Goal: Information Seeking & Learning: Learn about a topic

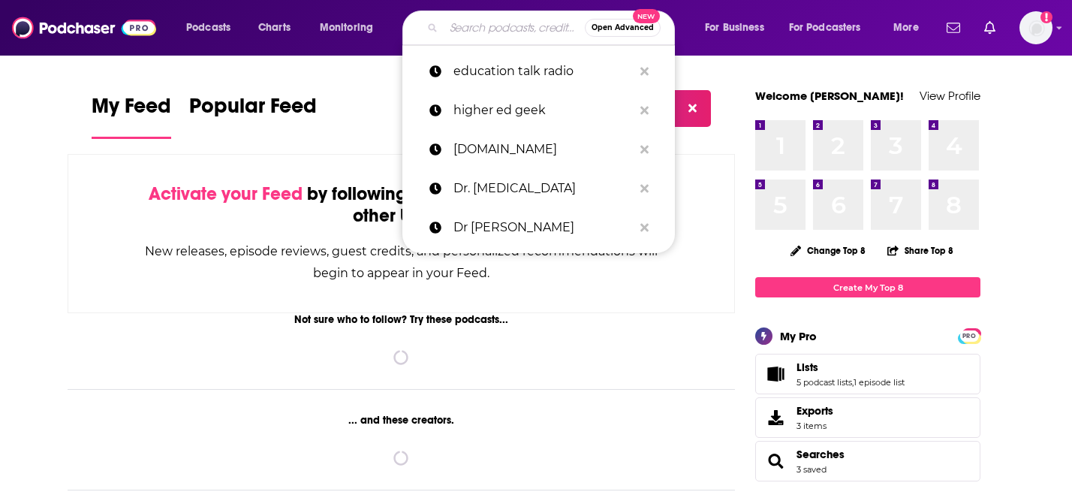
click at [465, 29] on input "Search podcasts, credits, & more..." at bounding box center [514, 28] width 141 height 24
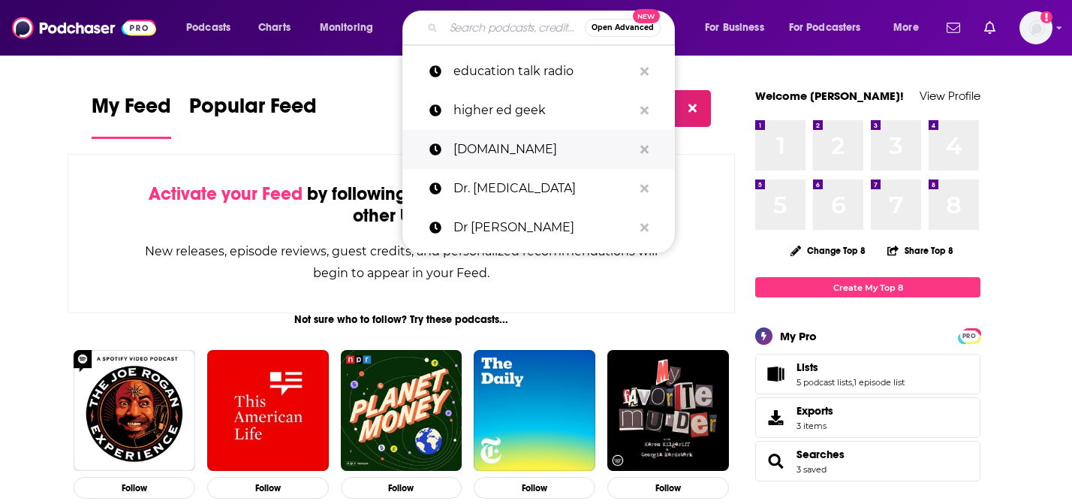
click at [489, 154] on p "DrBicuspid.com" at bounding box center [542, 149] width 179 height 39
type input "DrBicuspid.com"
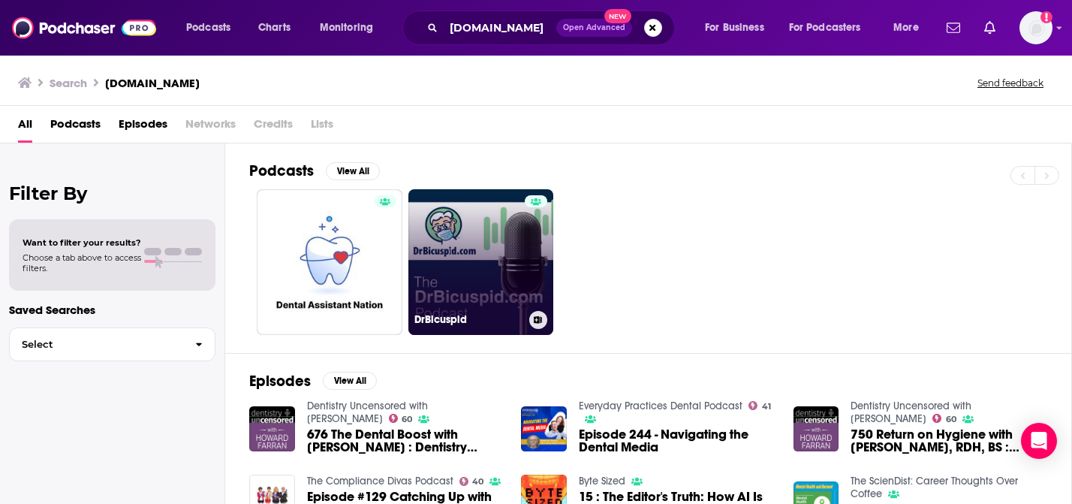
click at [480, 257] on link "DrBicuspid" at bounding box center [481, 262] width 146 height 146
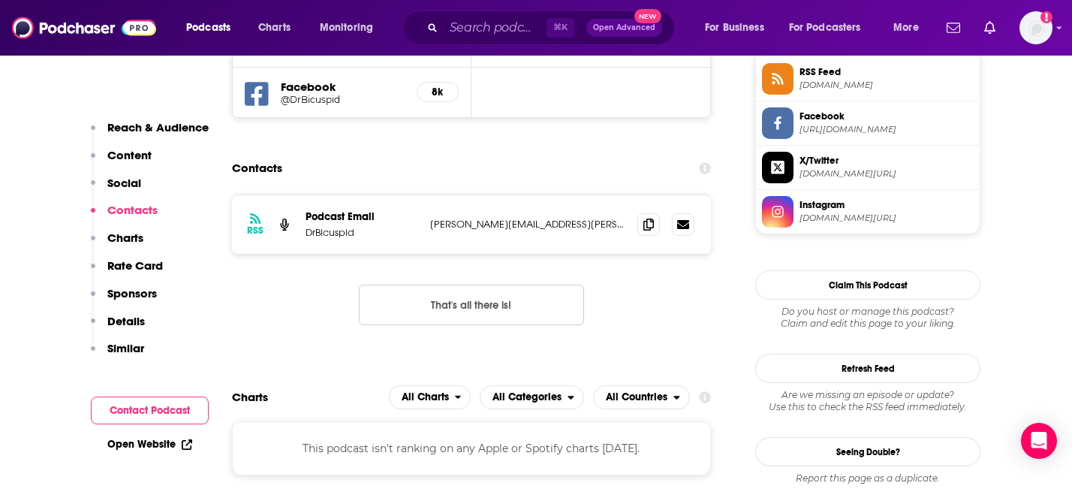
scroll to position [1141, 0]
click at [647, 225] on icon at bounding box center [648, 224] width 11 height 12
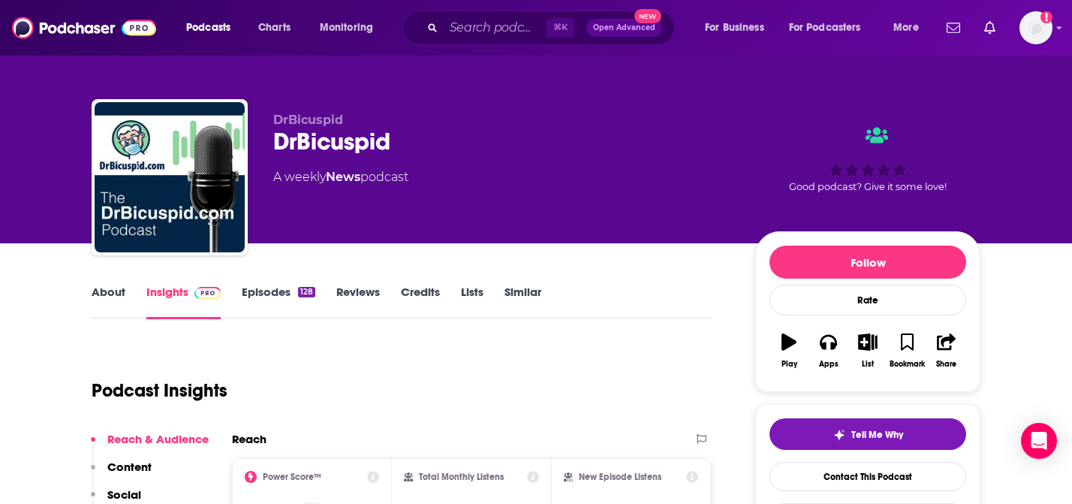
scroll to position [0, 0]
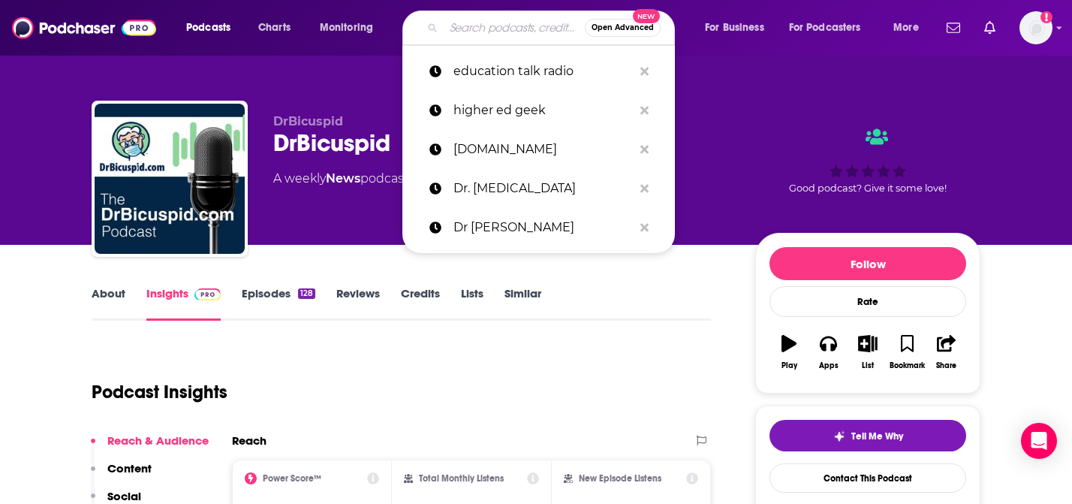
click at [477, 30] on input "Search podcasts, credits, & more..." at bounding box center [514, 28] width 141 height 24
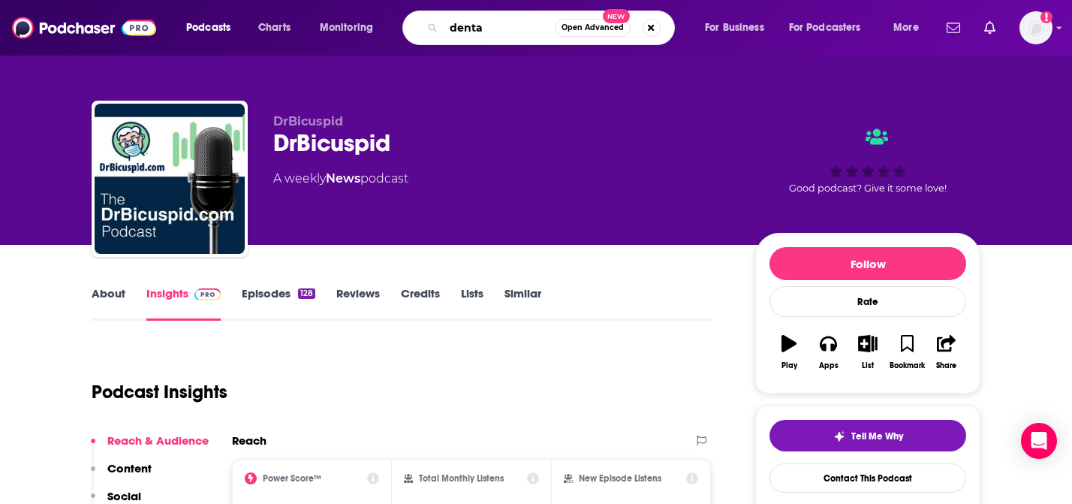
type input "dental"
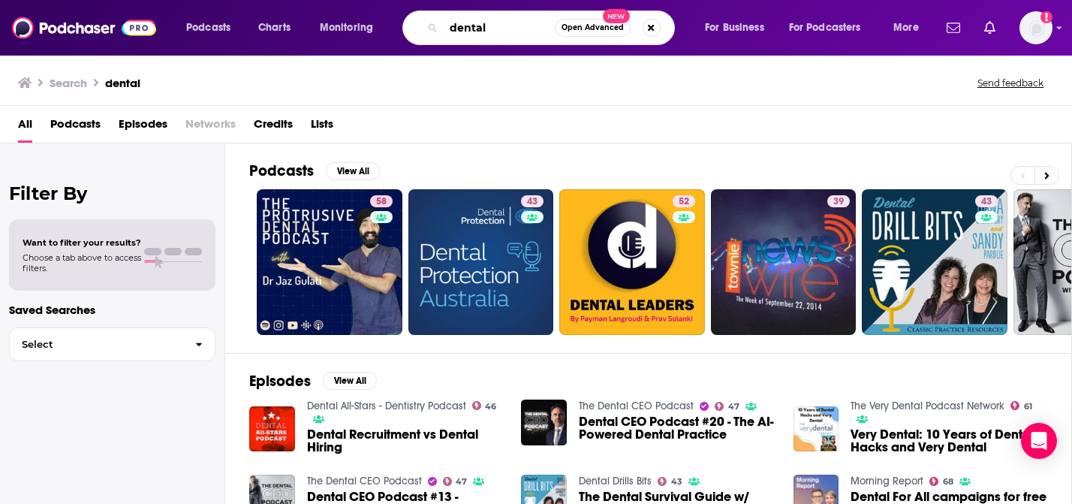
click at [465, 27] on input "dental" at bounding box center [499, 28] width 111 height 24
type input "Dental Tech Talks"
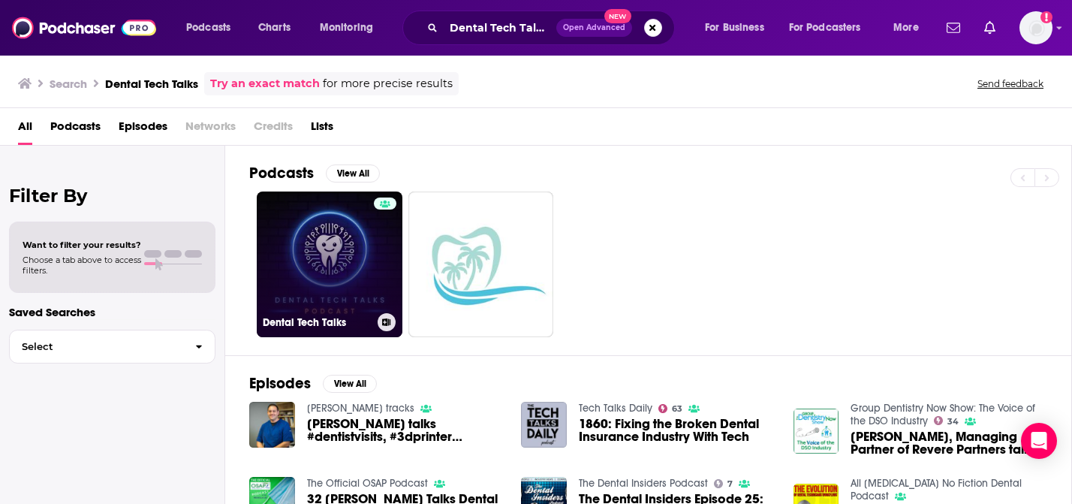
click at [332, 260] on link "Dental Tech Talks" at bounding box center [330, 264] width 146 height 146
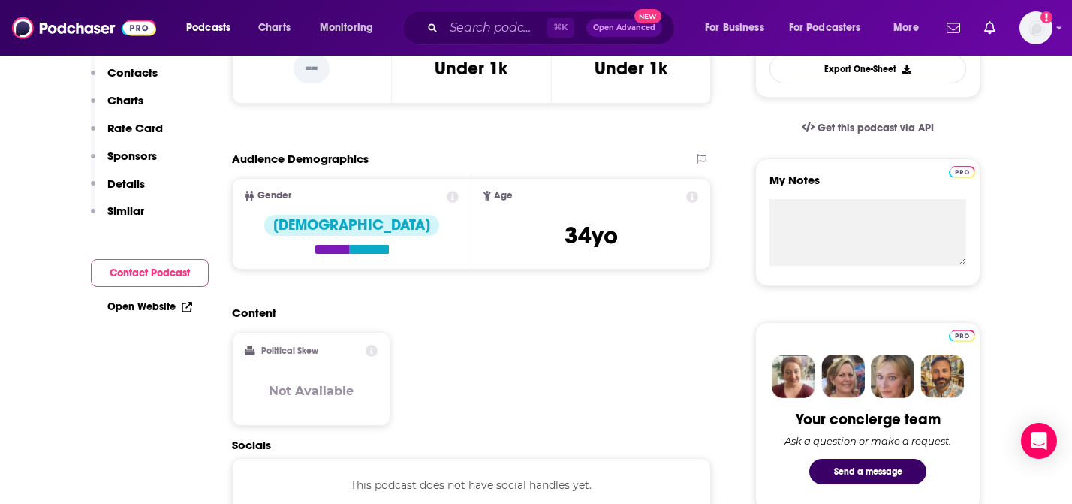
scroll to position [176, 0]
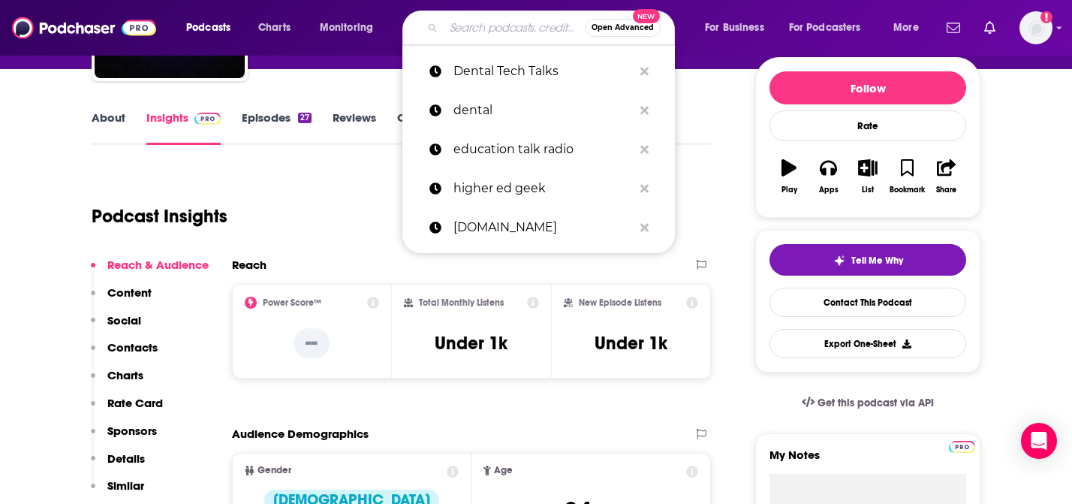
click at [463, 26] on input "Search podcasts, credits, & more..." at bounding box center [514, 28] width 141 height 24
paste input "The Digital Dental Podcast"
type input "The Digital Dental Podcast"
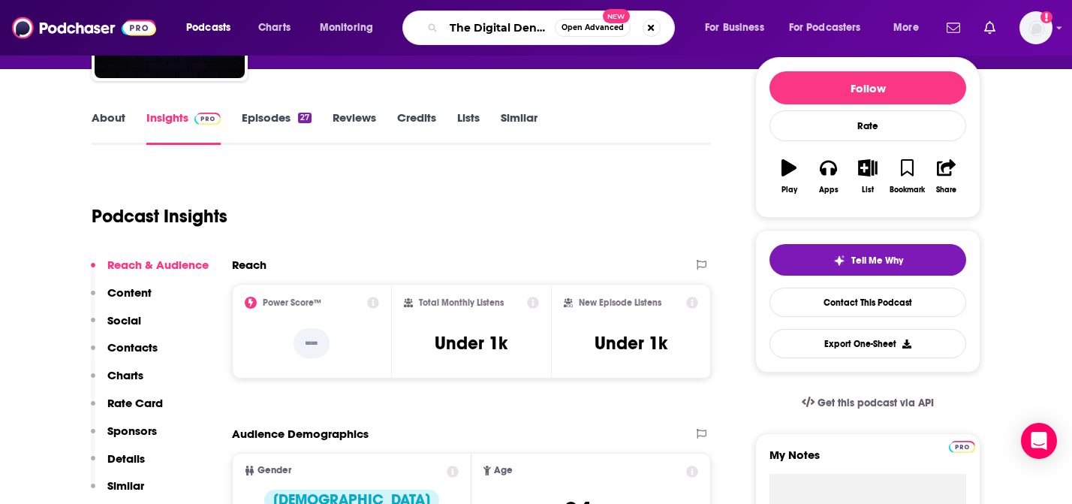
scroll to position [0, 50]
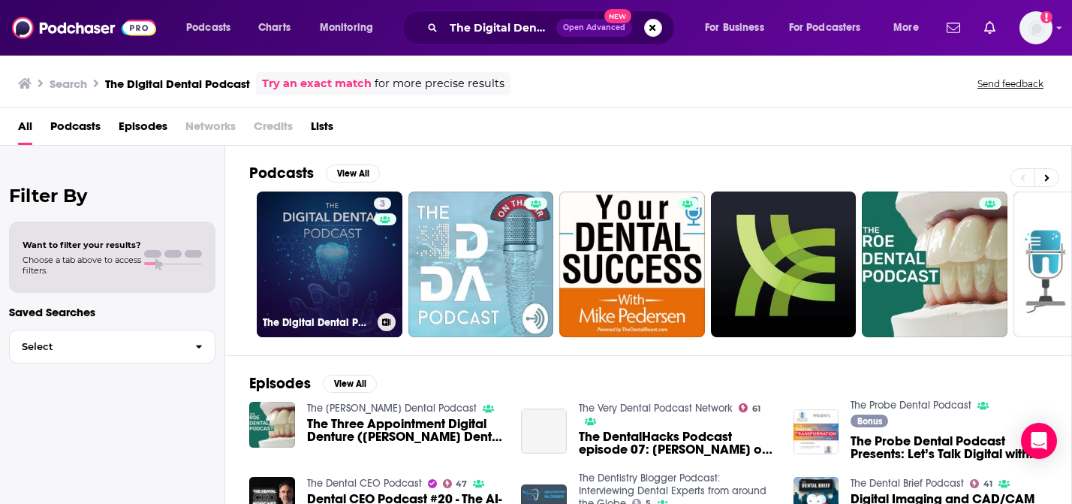
click at [348, 241] on link "3 The Digital Dental Podcast" at bounding box center [330, 264] width 146 height 146
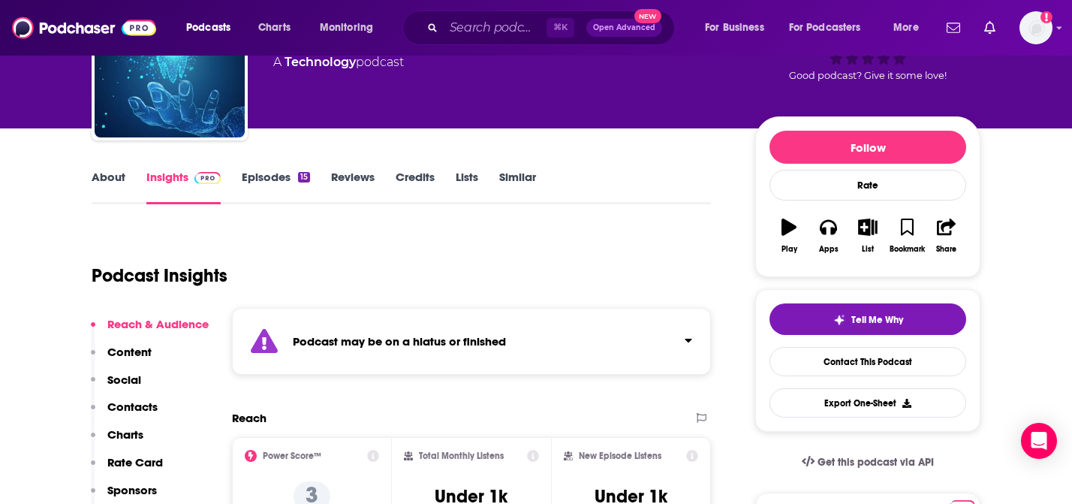
scroll to position [117, 0]
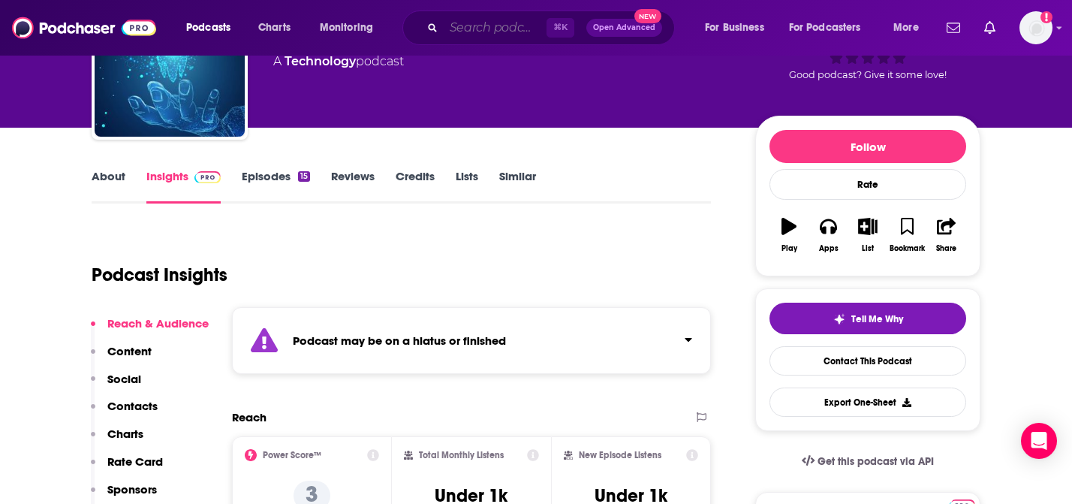
click at [470, 21] on input "Search podcasts, credits, & more..." at bounding box center [495, 28] width 103 height 24
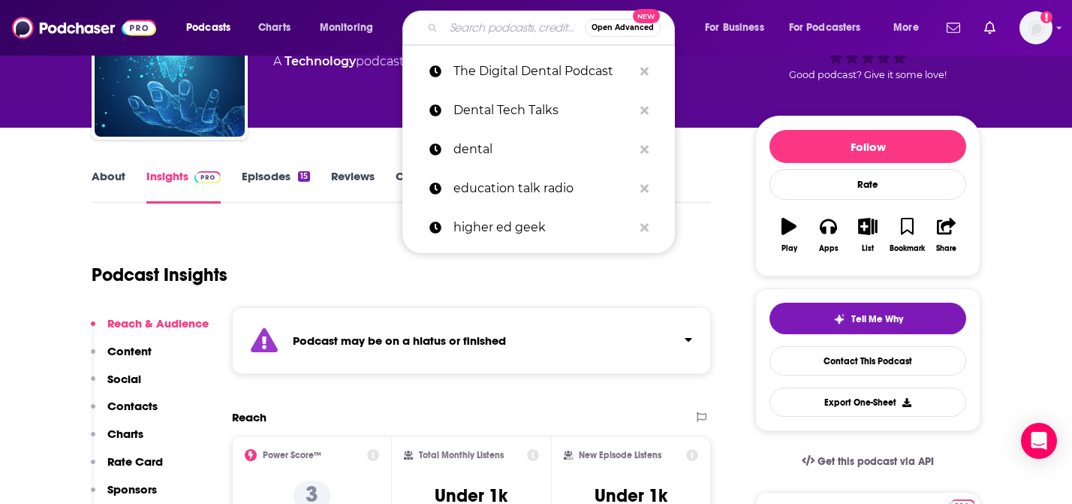
paste input "Dental Disruptors"
type input "Dental Disruptors"
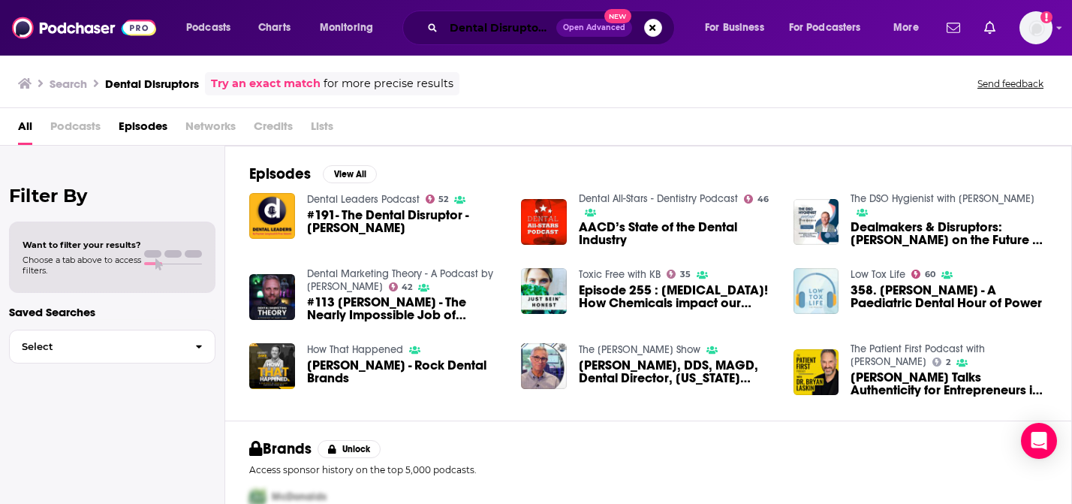
click at [549, 31] on input "Dental Disruptors" at bounding box center [500, 28] width 113 height 24
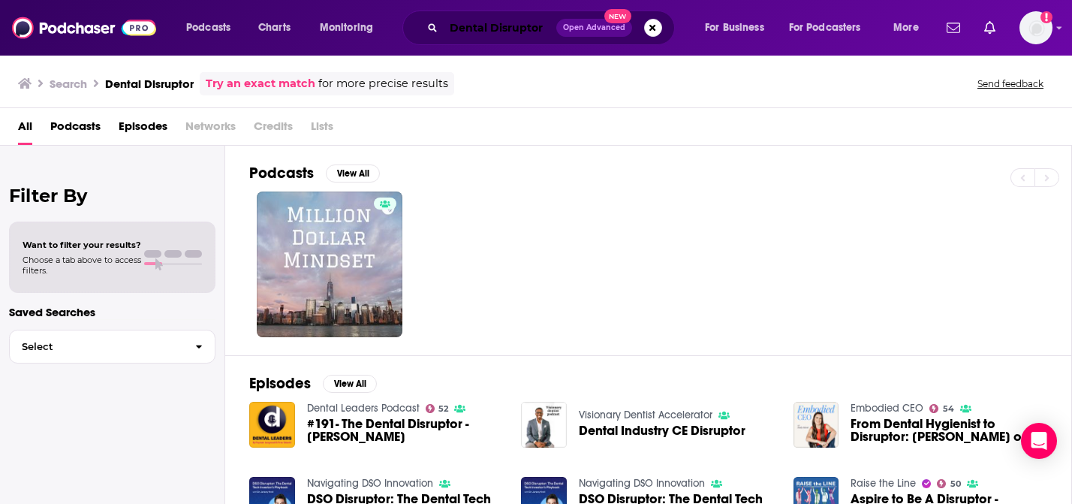
click at [453, 26] on input "Dental Disruptor" at bounding box center [500, 28] width 113 height 24
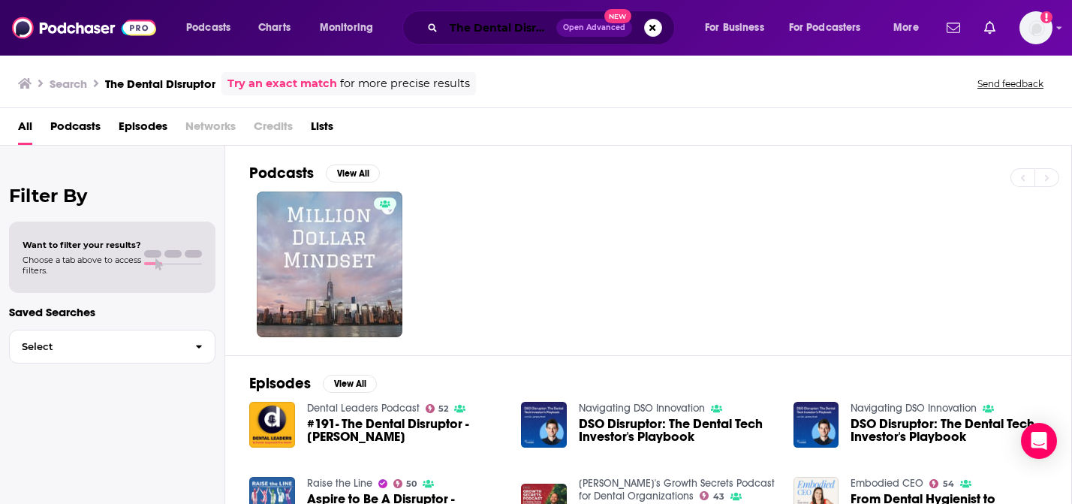
click at [468, 26] on input "The Dental Disruptor" at bounding box center [500, 28] width 113 height 24
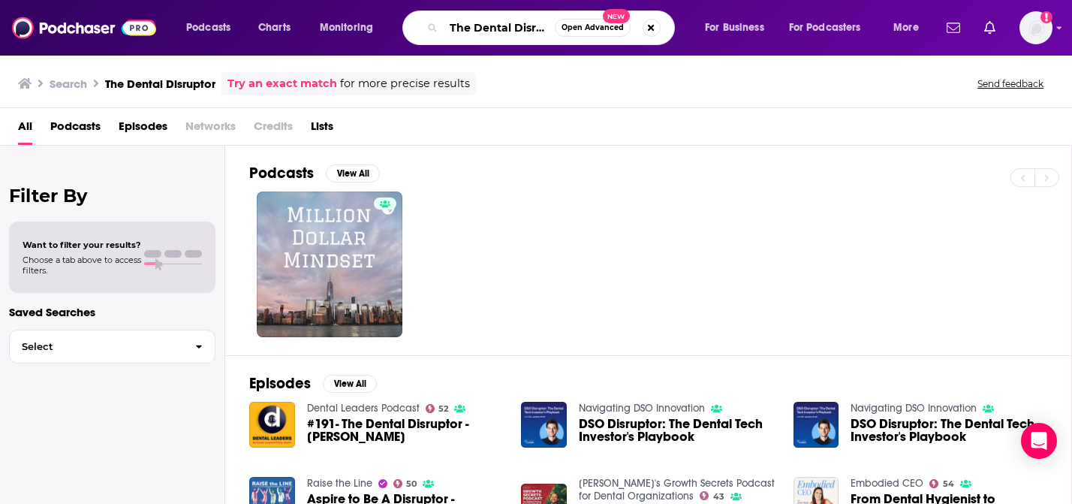
click at [468, 26] on input "The Dental Disruptor" at bounding box center [499, 28] width 111 height 24
paste input "Dental TeX-ray"
type input "Dental TeX-ray"
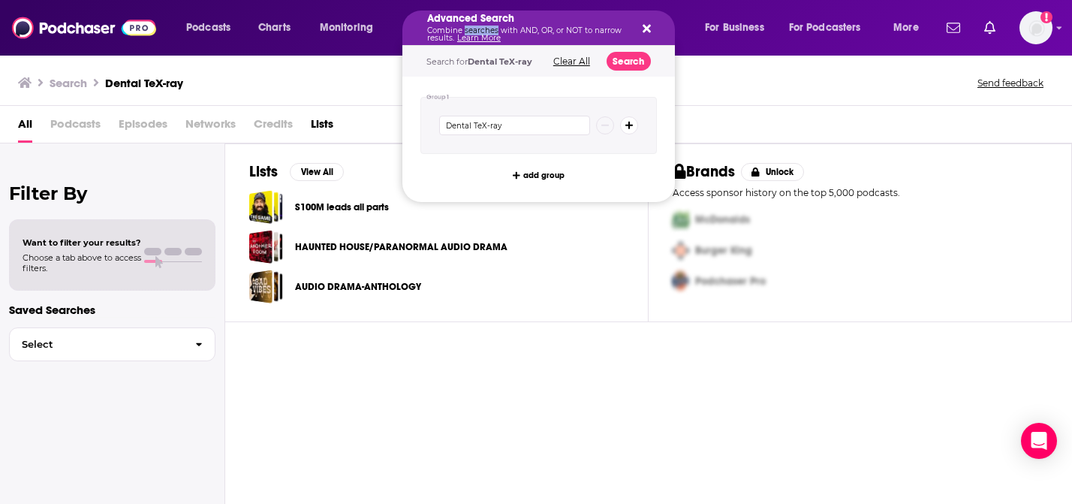
click at [483, 27] on p "Combine searches with AND, OR, or NOT to narrow results. Learn More" at bounding box center [526, 34] width 199 height 15
click at [657, 26] on div "Advanced Search Combine searches with AND, OR, or NOT to narrow results. Learn …" at bounding box center [538, 28] width 272 height 35
click at [649, 26] on icon "Search podcasts, credits, & more..." at bounding box center [647, 29] width 8 height 8
click at [516, 27] on p "Combine searches with AND, OR, or NOT to narrow results. Learn More" at bounding box center [526, 34] width 199 height 15
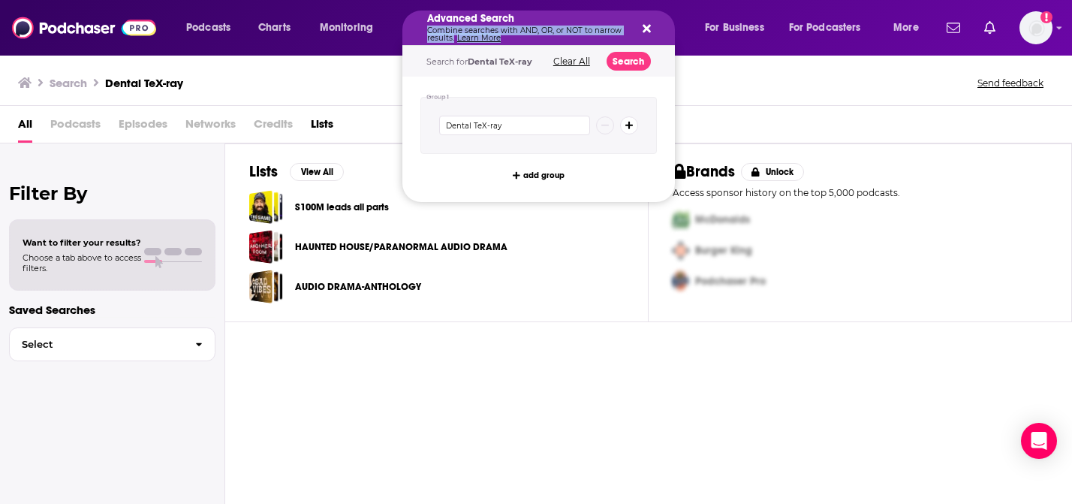
click at [516, 27] on p "Combine searches with AND, OR, or NOT to narrow results. Learn More" at bounding box center [526, 34] width 199 height 15
click at [653, 31] on div "Advanced Search Combine searches with AND, OR, or NOT to narrow results. Learn …" at bounding box center [538, 28] width 272 height 35
click at [560, 67] on div "Search for Dental TeX-ray Clear All Search" at bounding box center [538, 61] width 272 height 31
click at [648, 28] on icon "Search podcasts, credits, & more..." at bounding box center [647, 29] width 8 height 12
click at [504, 126] on input "Dental TeX-ray" at bounding box center [514, 126] width 151 height 20
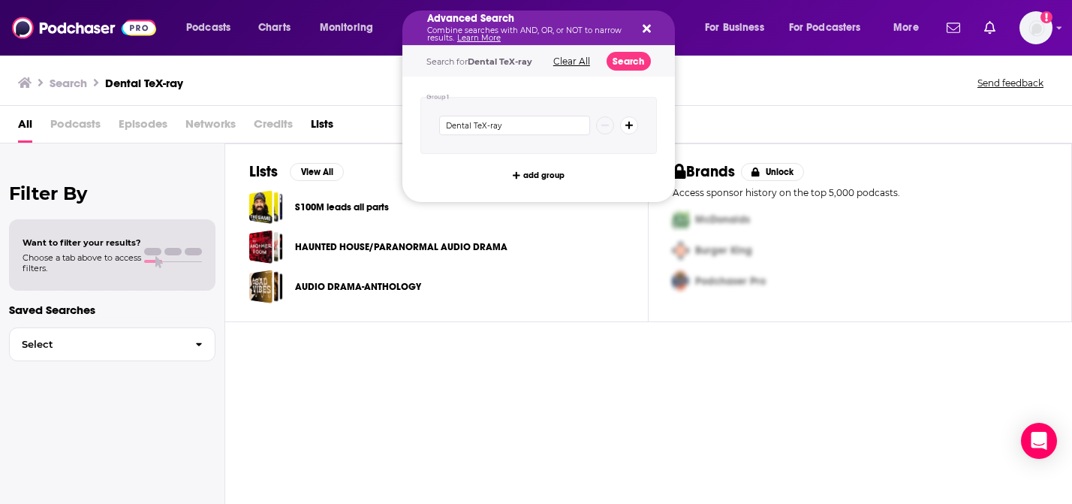
drag, startPoint x: 645, startPoint y: 26, endPoint x: 77, endPoint y: 29, distance: 568.2
click at [645, 26] on icon "Search podcasts, credits, & more..." at bounding box center [647, 29] width 8 height 12
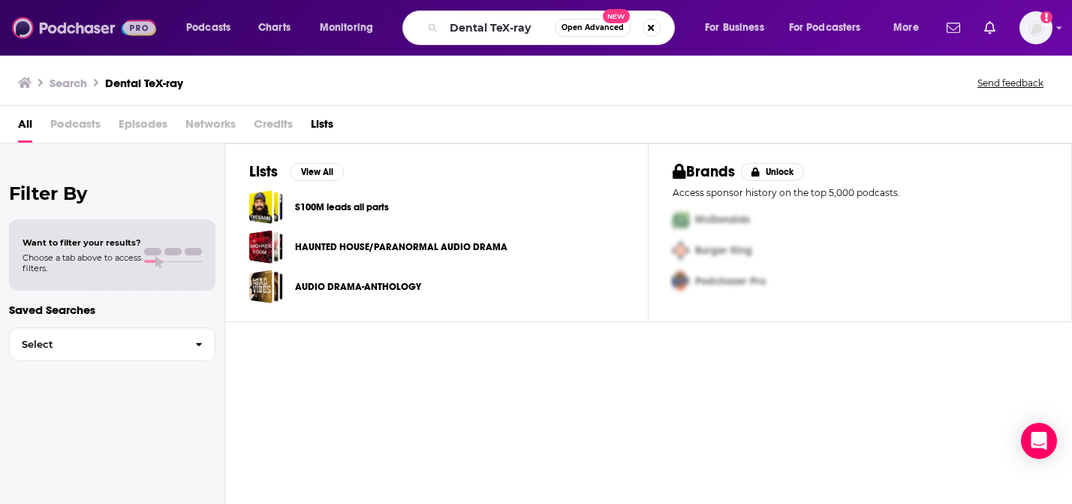
click at [75, 29] on img at bounding box center [84, 28] width 144 height 29
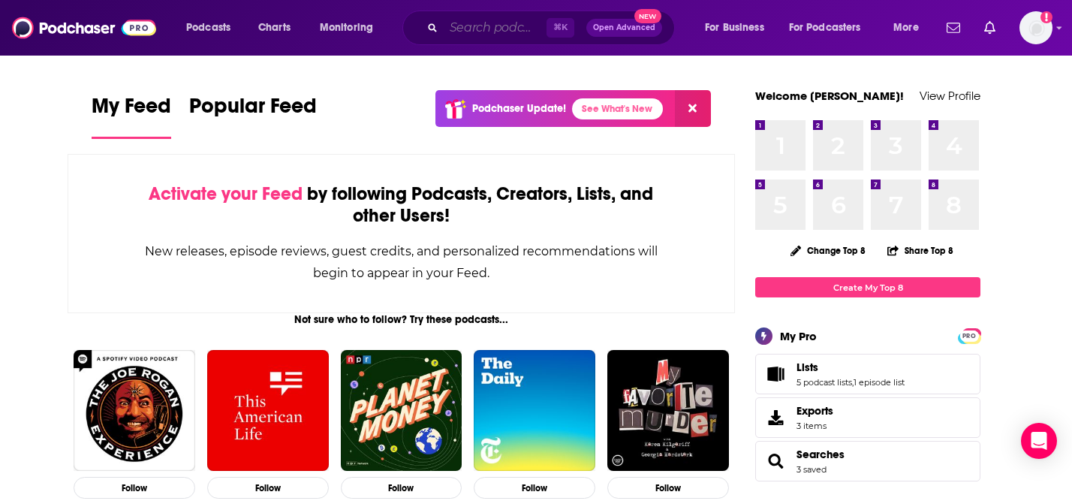
click at [463, 28] on input "Search podcasts, credits, & more..." at bounding box center [495, 28] width 103 height 24
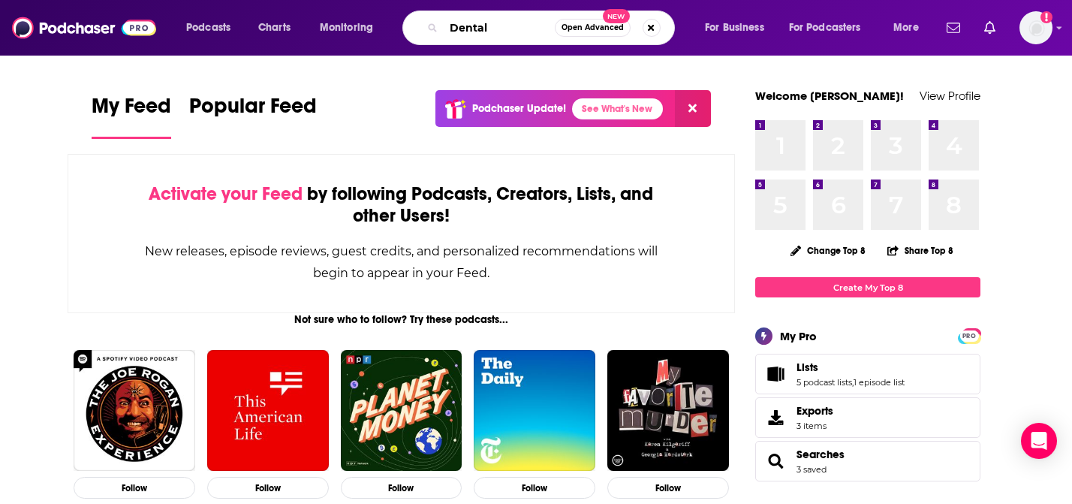
type input "Dental"
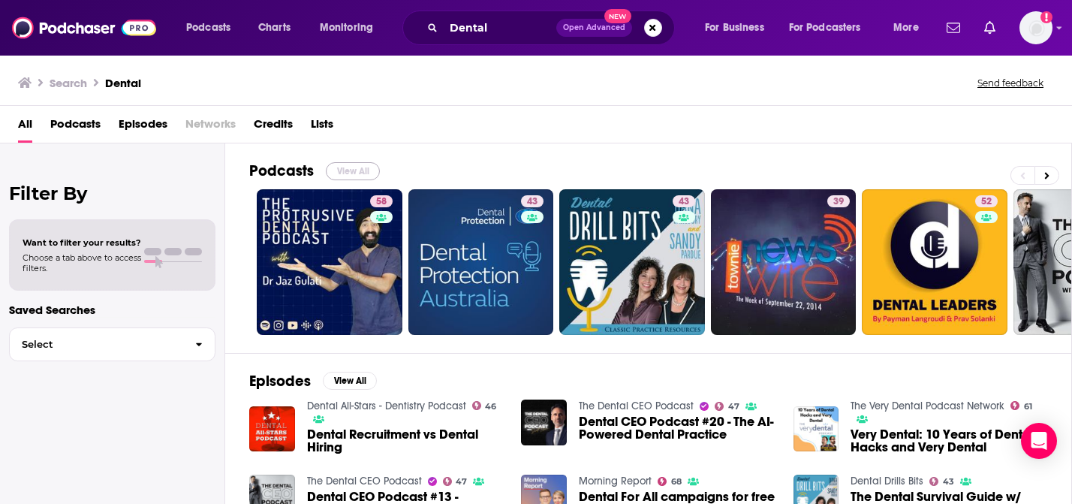
click at [363, 164] on button "View All" at bounding box center [353, 171] width 54 height 18
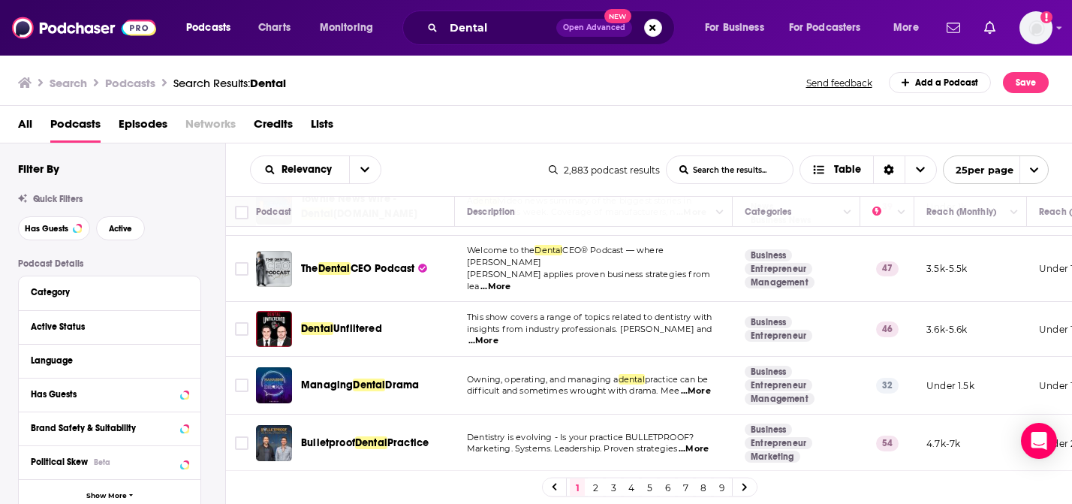
scroll to position [286, 0]
click at [498, 334] on span "...More" at bounding box center [483, 340] width 30 height 12
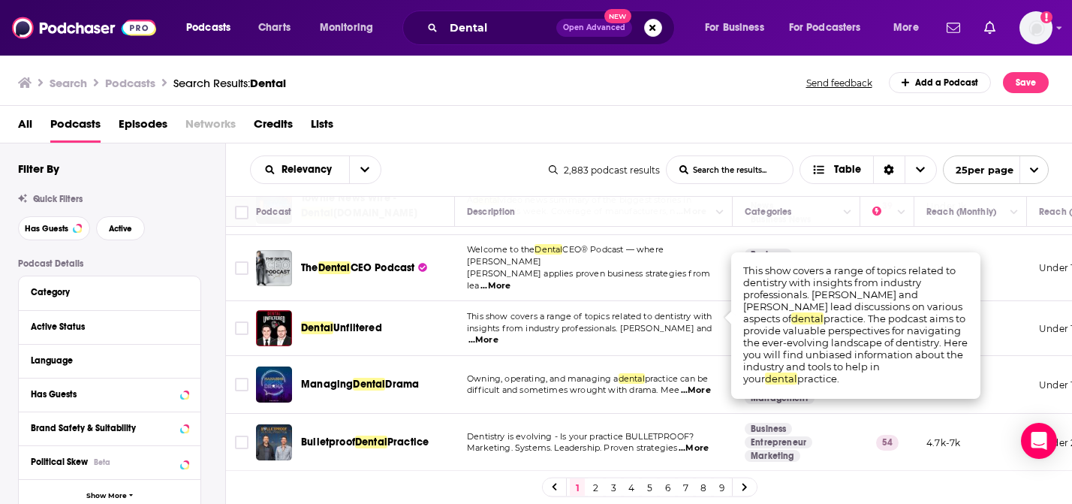
click at [498, 334] on span "...More" at bounding box center [483, 340] width 30 height 12
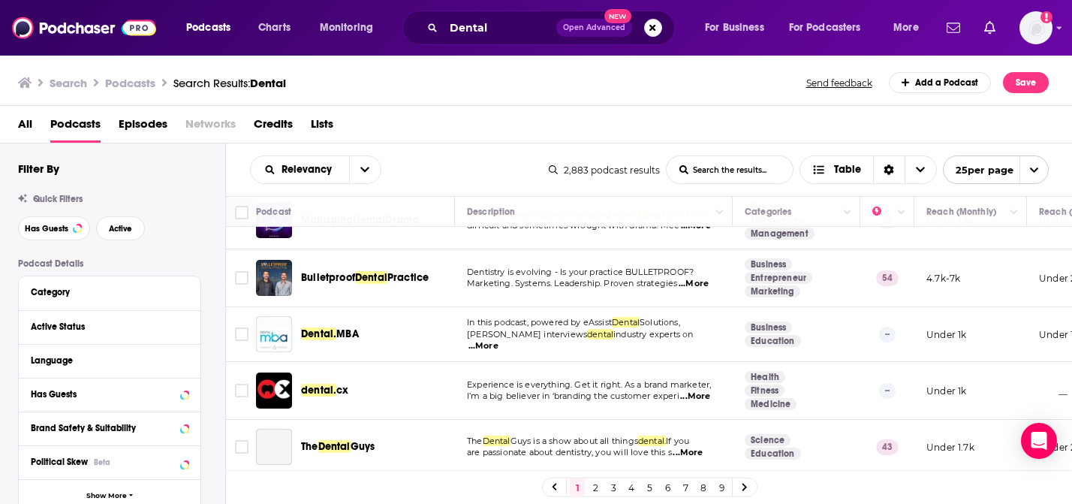
scroll to position [452, 0]
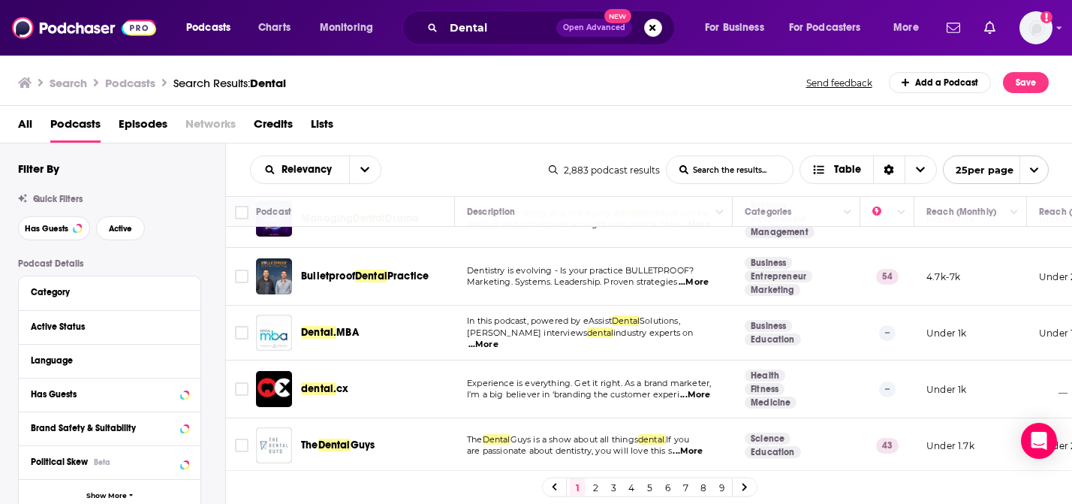
click at [694, 445] on span "...More" at bounding box center [688, 451] width 30 height 12
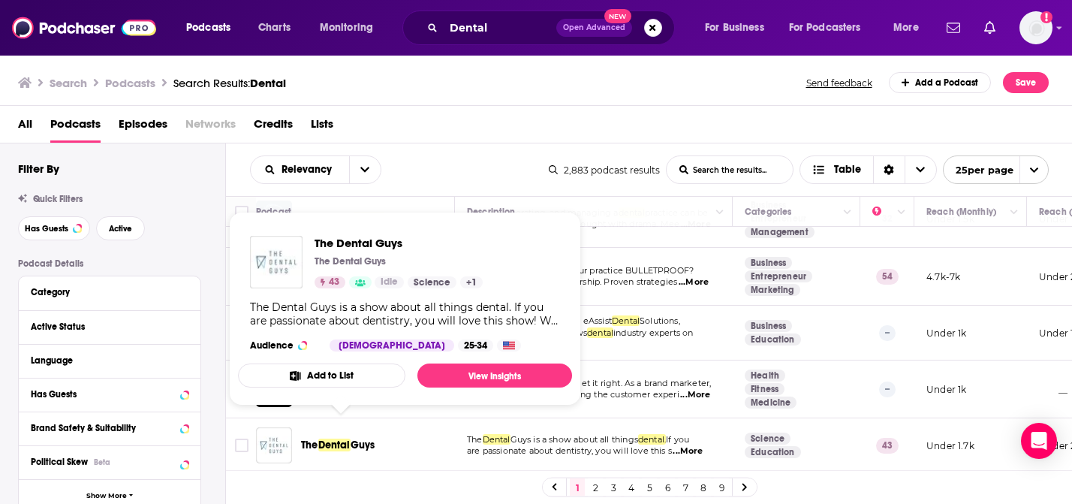
click at [317, 438] on span "The" at bounding box center [309, 444] width 17 height 13
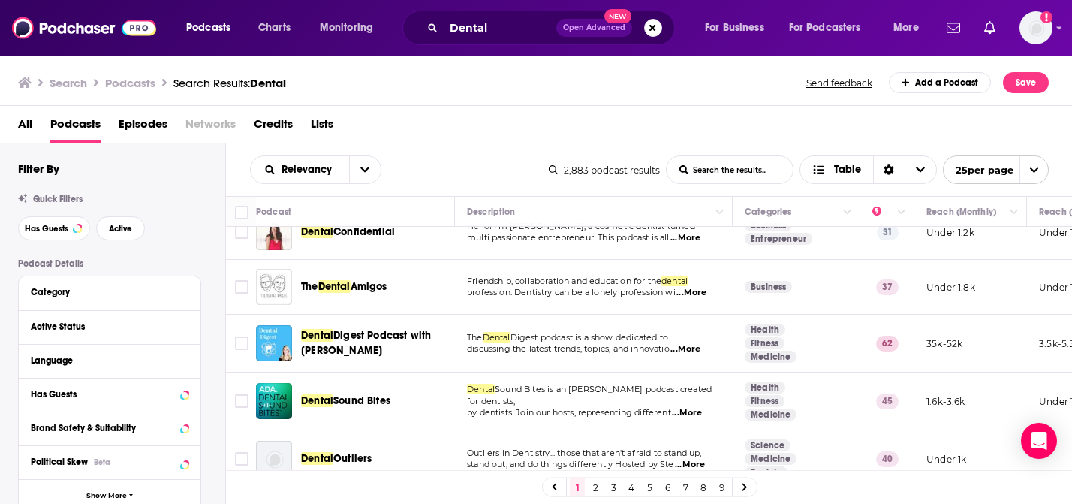
scroll to position [777, 0]
click at [695, 344] on span "...More" at bounding box center [685, 350] width 30 height 12
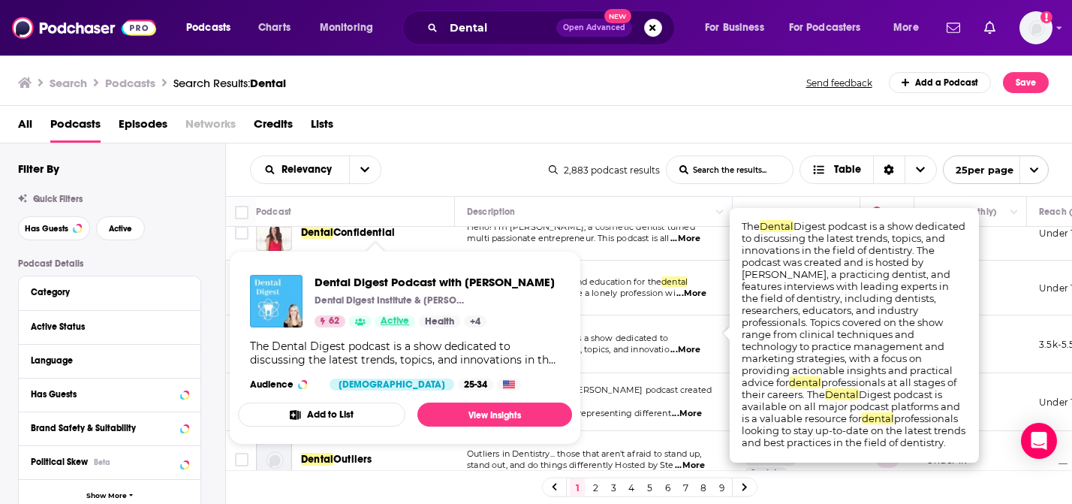
click at [383, 329] on span "Active" at bounding box center [395, 321] width 29 height 15
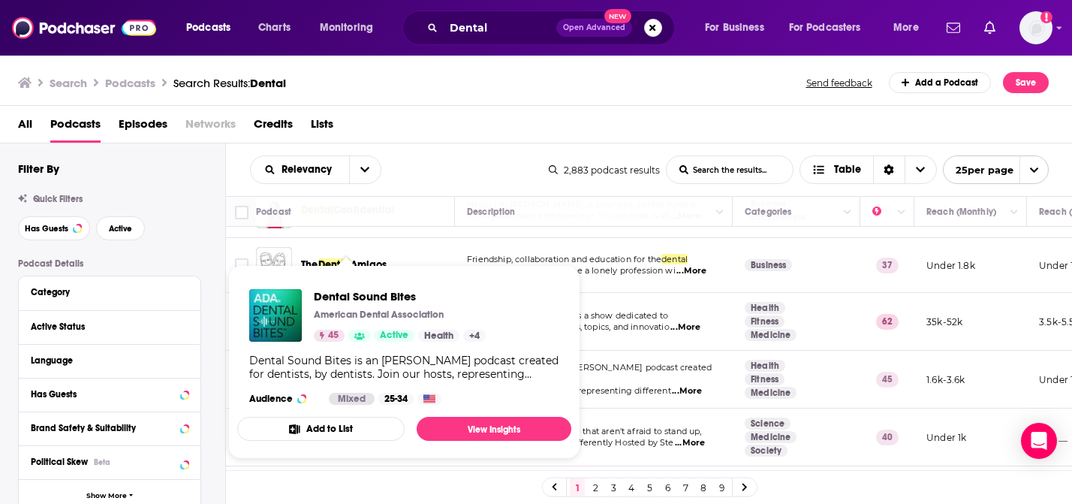
scroll to position [801, 0]
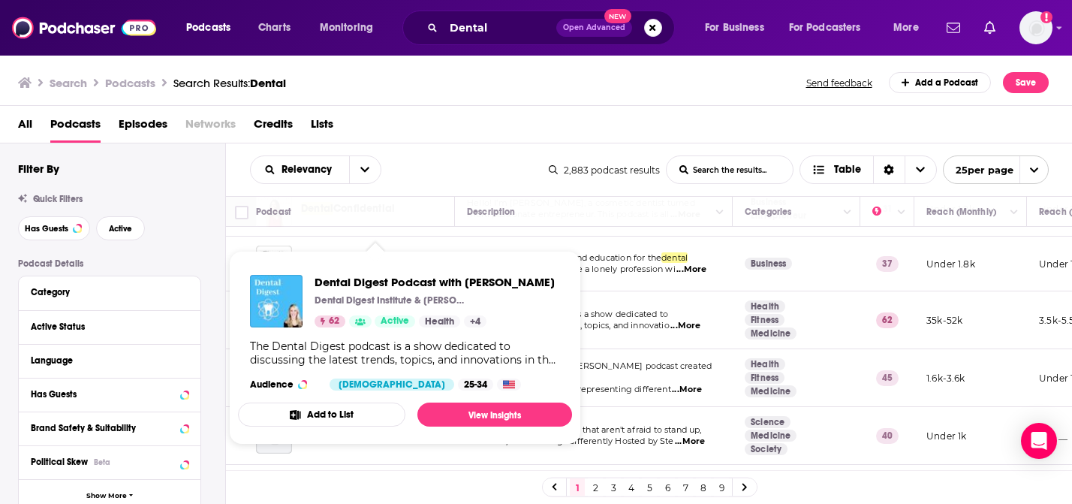
click at [323, 306] on div "Dental Digest Podcast with Dr. Melissa Seibert Dental Digest Institute & Dr. Me…" at bounding box center [435, 301] width 240 height 53
click at [319, 305] on div "Dental Digest Podcast with Dr. Melissa Seibert Dental Digest Institute & Dr. Me…" at bounding box center [435, 301] width 240 height 53
click at [332, 289] on span "Dental Digest Podcast with [PERSON_NAME]" at bounding box center [435, 282] width 240 height 14
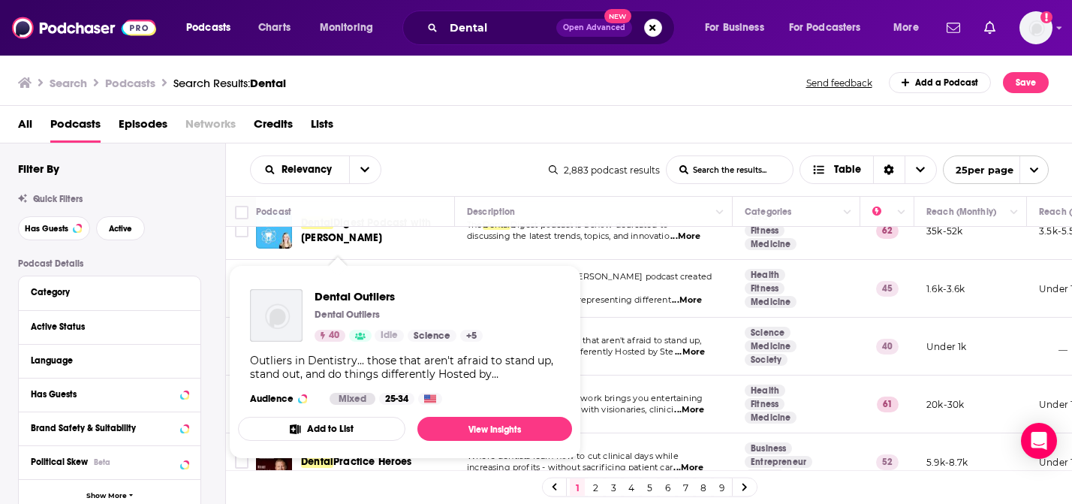
scroll to position [912, 0]
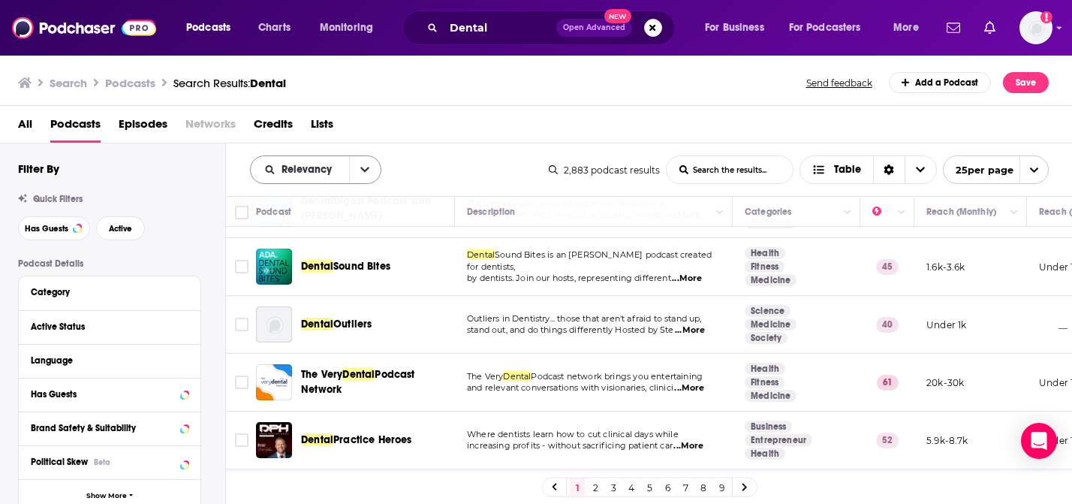
click at [363, 170] on icon "open menu" at bounding box center [364, 169] width 9 height 5
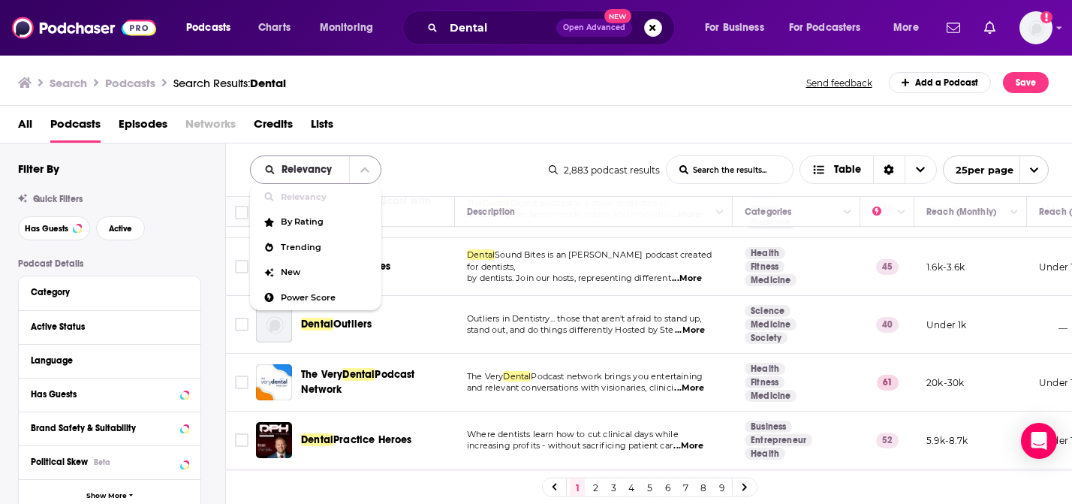
click at [363, 170] on icon "close menu" at bounding box center [364, 169] width 9 height 11
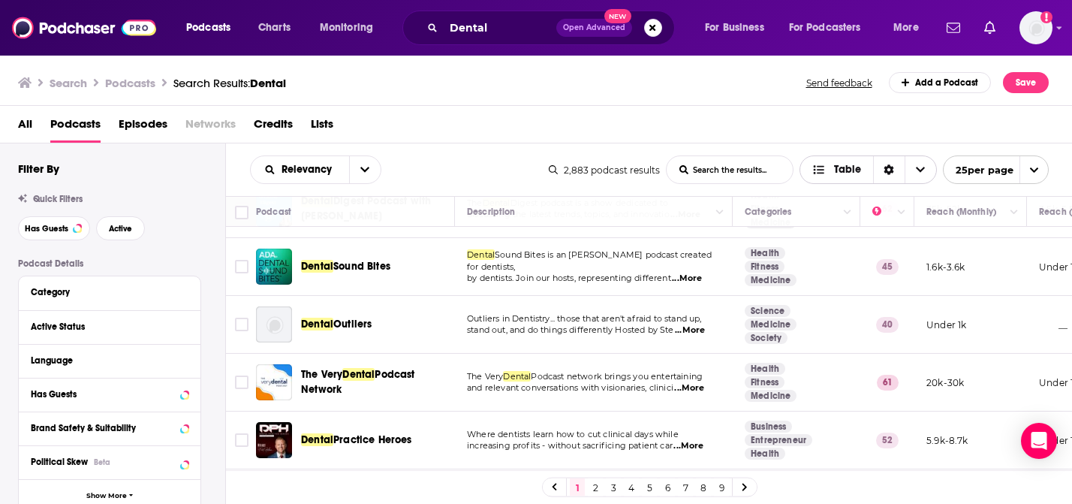
click at [922, 168] on icon "Choose View" at bounding box center [920, 169] width 9 height 5
click at [107, 322] on div "Active Status" at bounding box center [90, 326] width 119 height 11
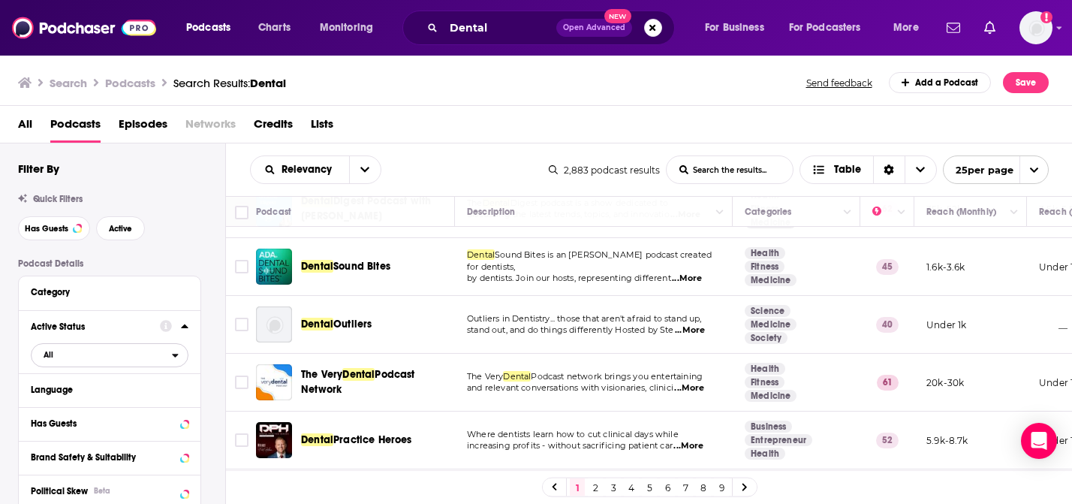
click at [146, 353] on span "All" at bounding box center [102, 355] width 140 height 20
click at [111, 404] on span "Active" at bounding box center [77, 404] width 78 height 8
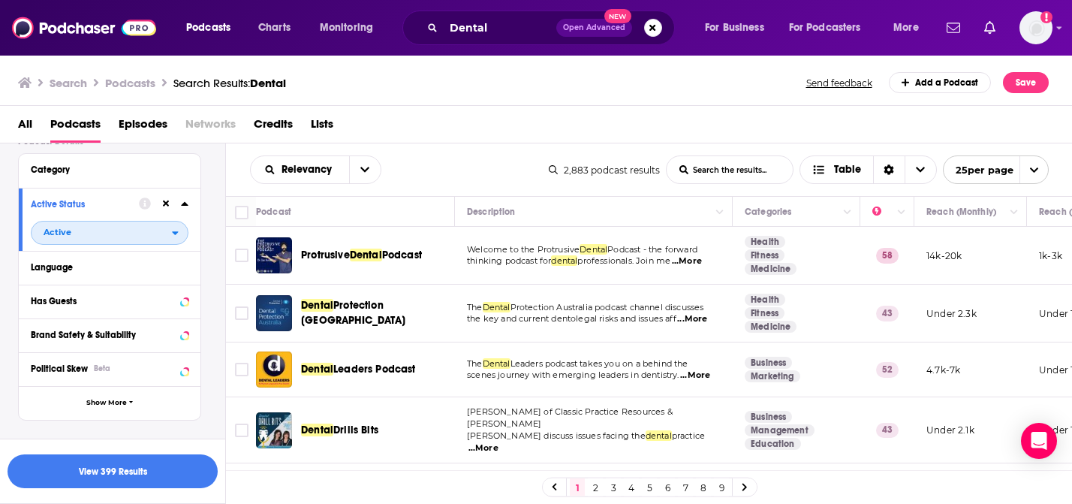
scroll to position [124, 0]
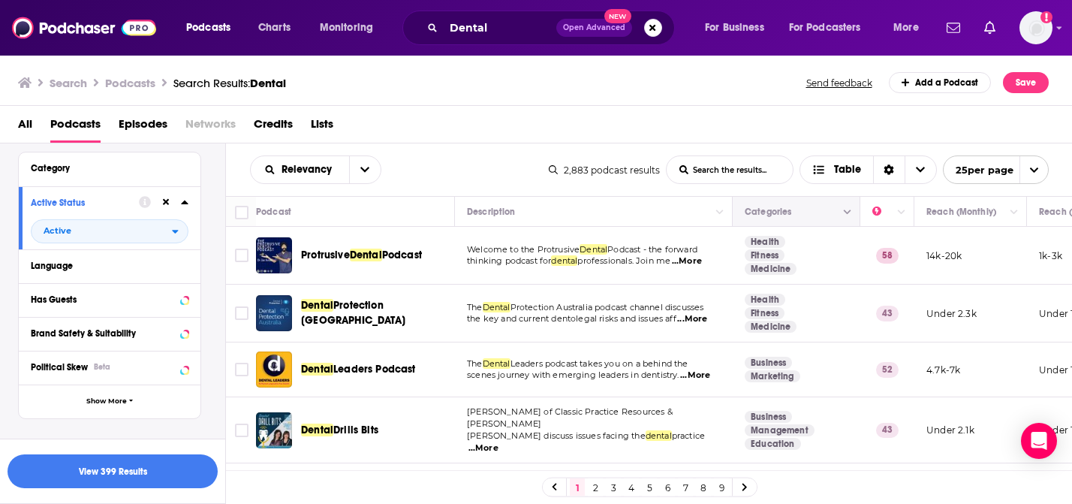
click at [834, 206] on button "Move" at bounding box center [794, 212] width 103 height 18
click at [847, 214] on icon "Column Actions" at bounding box center [848, 212] width 8 height 9
click at [845, 211] on div at bounding box center [536, 252] width 1072 height 504
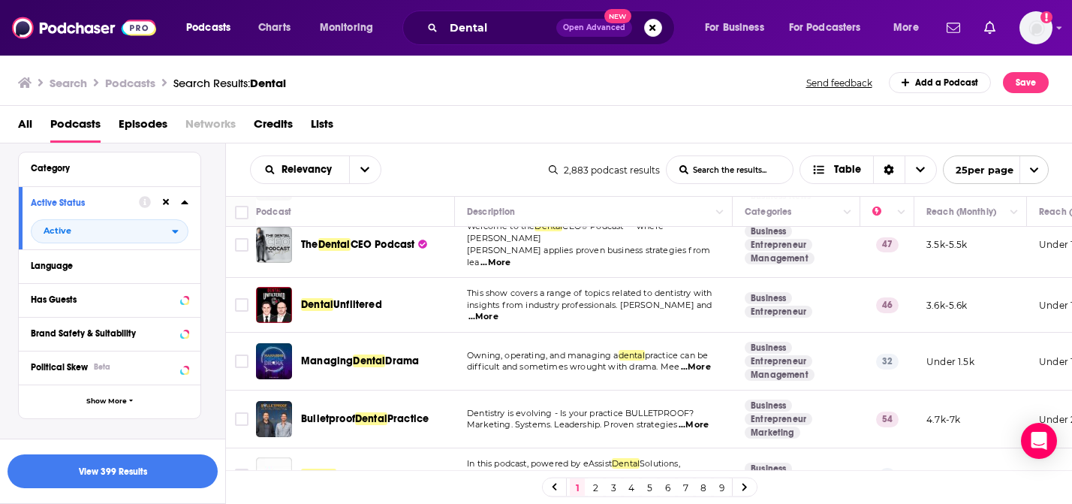
scroll to position [311, 0]
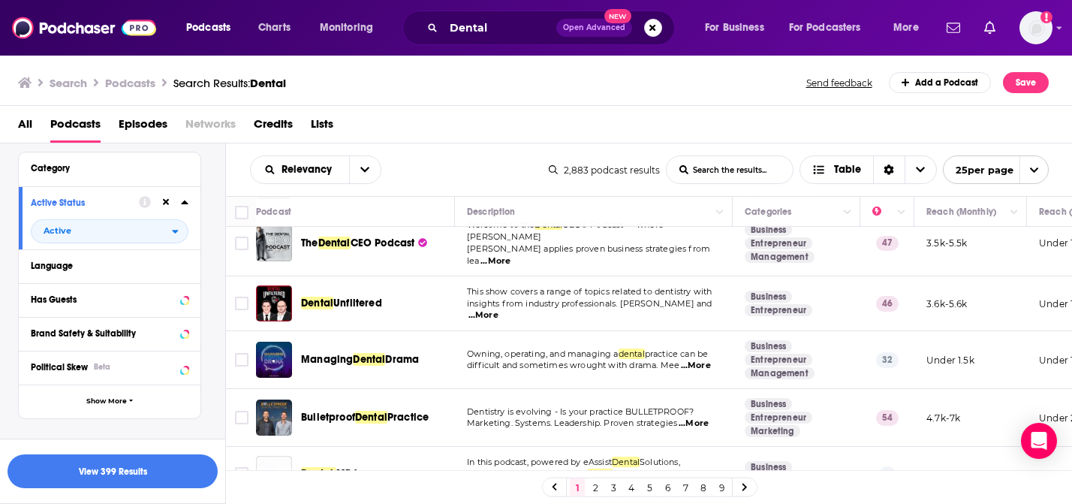
click at [498, 309] on span "...More" at bounding box center [483, 315] width 30 height 12
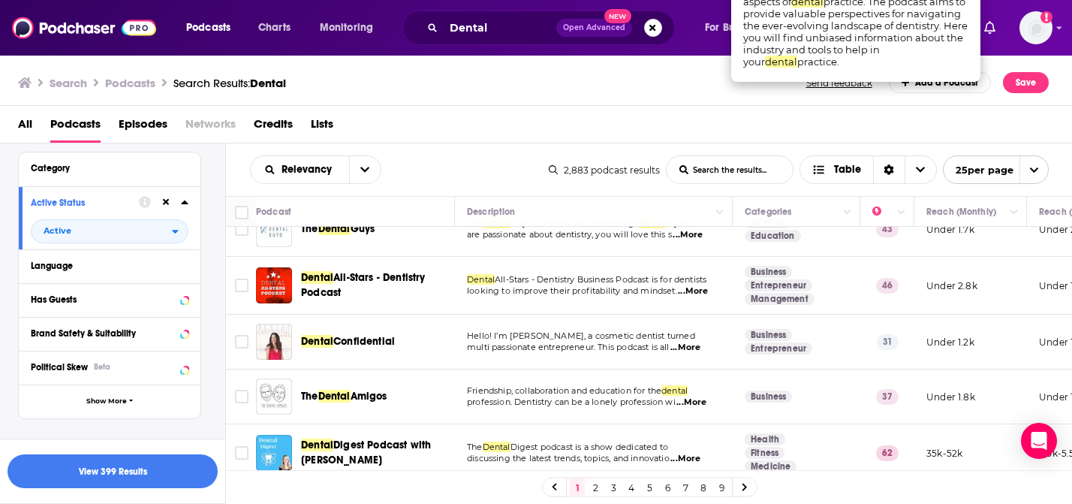
scroll to position [679, 0]
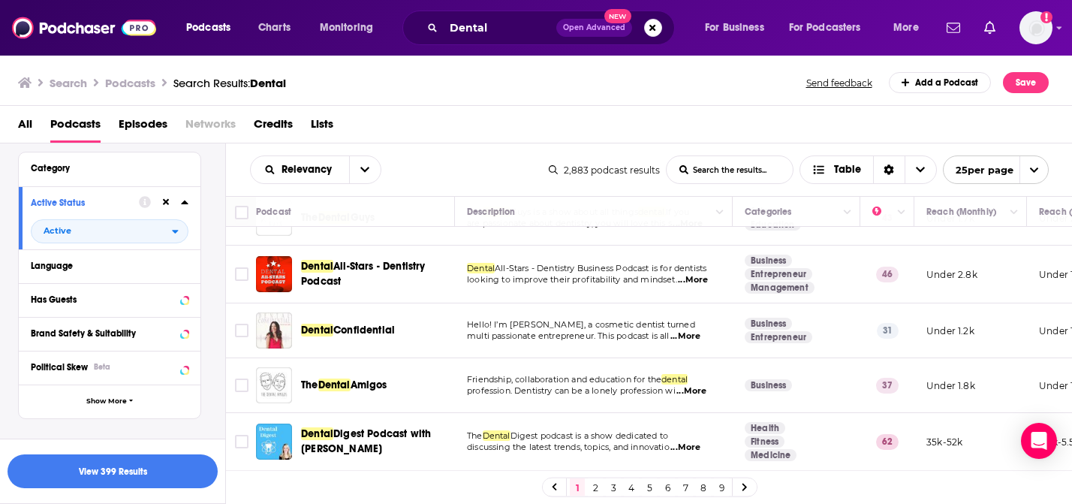
click at [697, 385] on span "...More" at bounding box center [691, 391] width 30 height 12
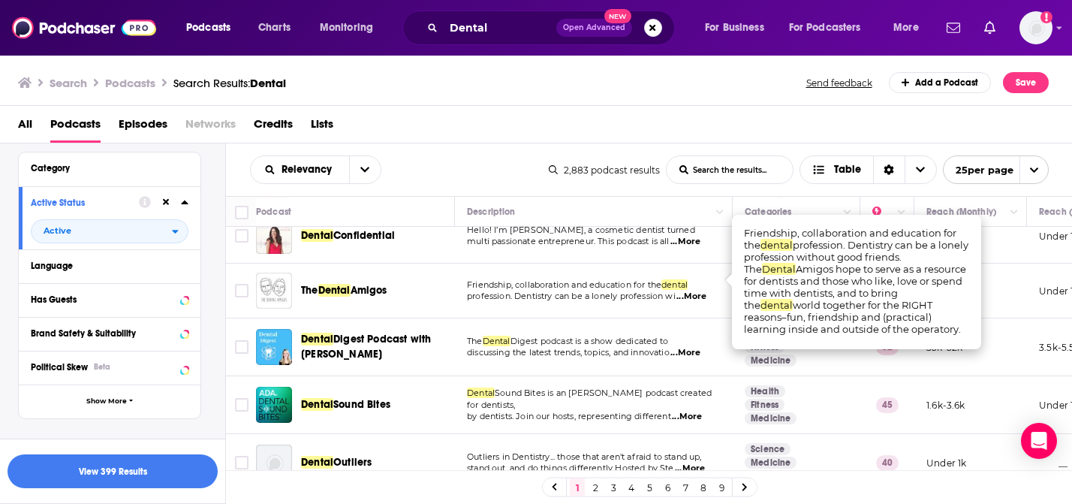
scroll to position [839, 0]
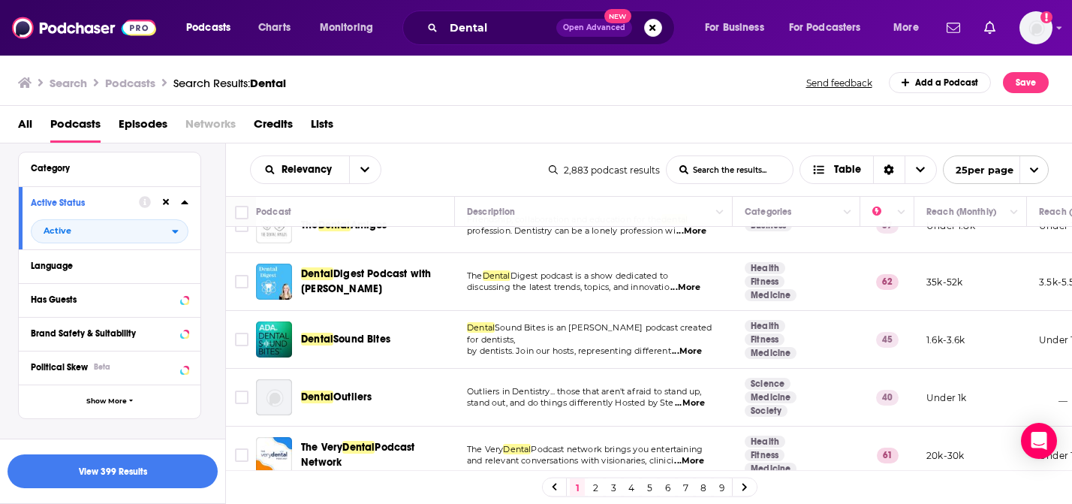
click at [696, 345] on span "...More" at bounding box center [687, 351] width 30 height 12
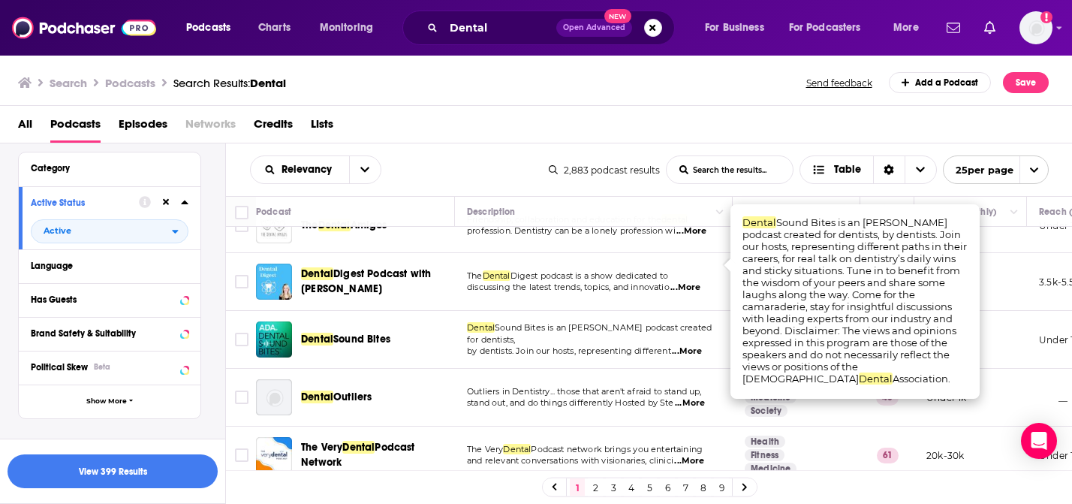
scroll to position [923, 0]
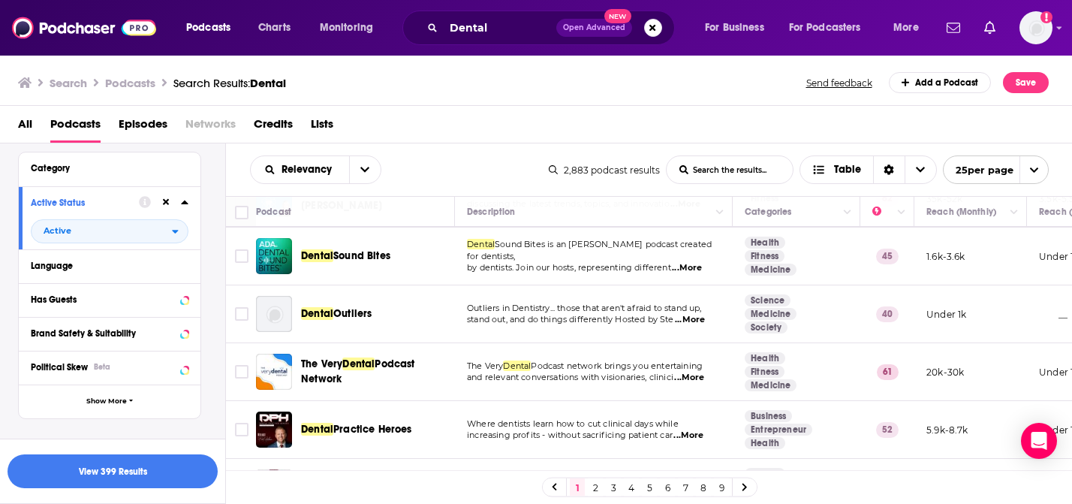
click at [682, 372] on span "...More" at bounding box center [689, 378] width 30 height 12
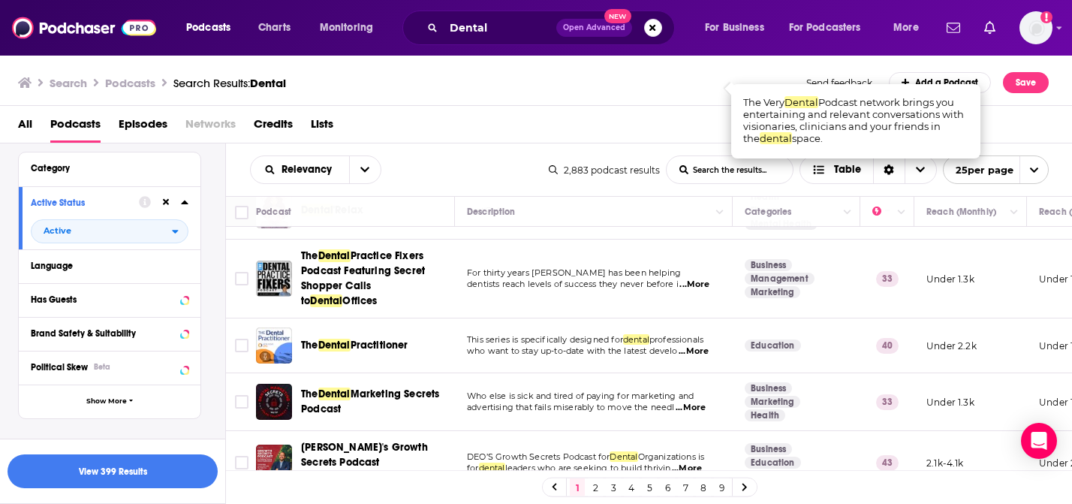
scroll to position [1200, 0]
click at [599, 482] on link "2" at bounding box center [595, 487] width 15 height 18
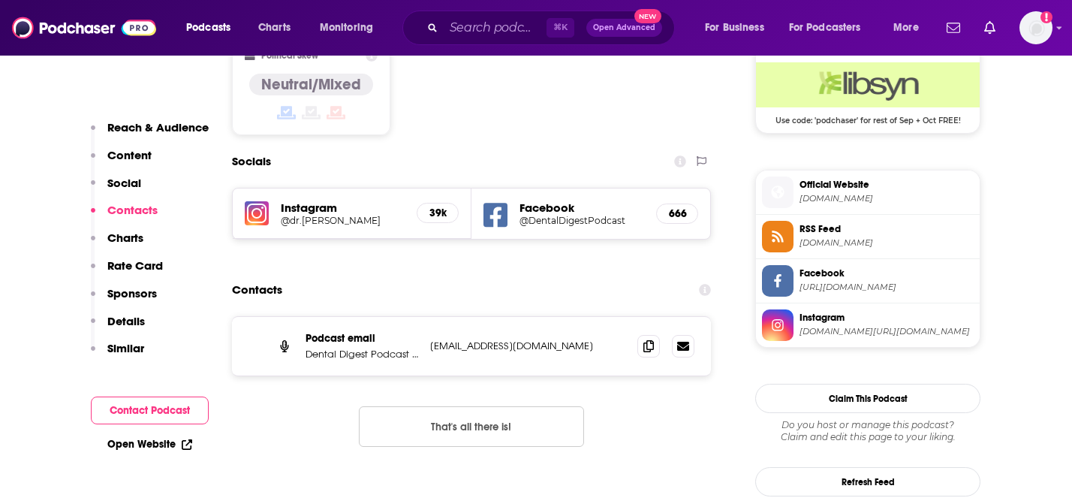
scroll to position [769, 0]
